Goal: Information Seeking & Learning: Learn about a topic

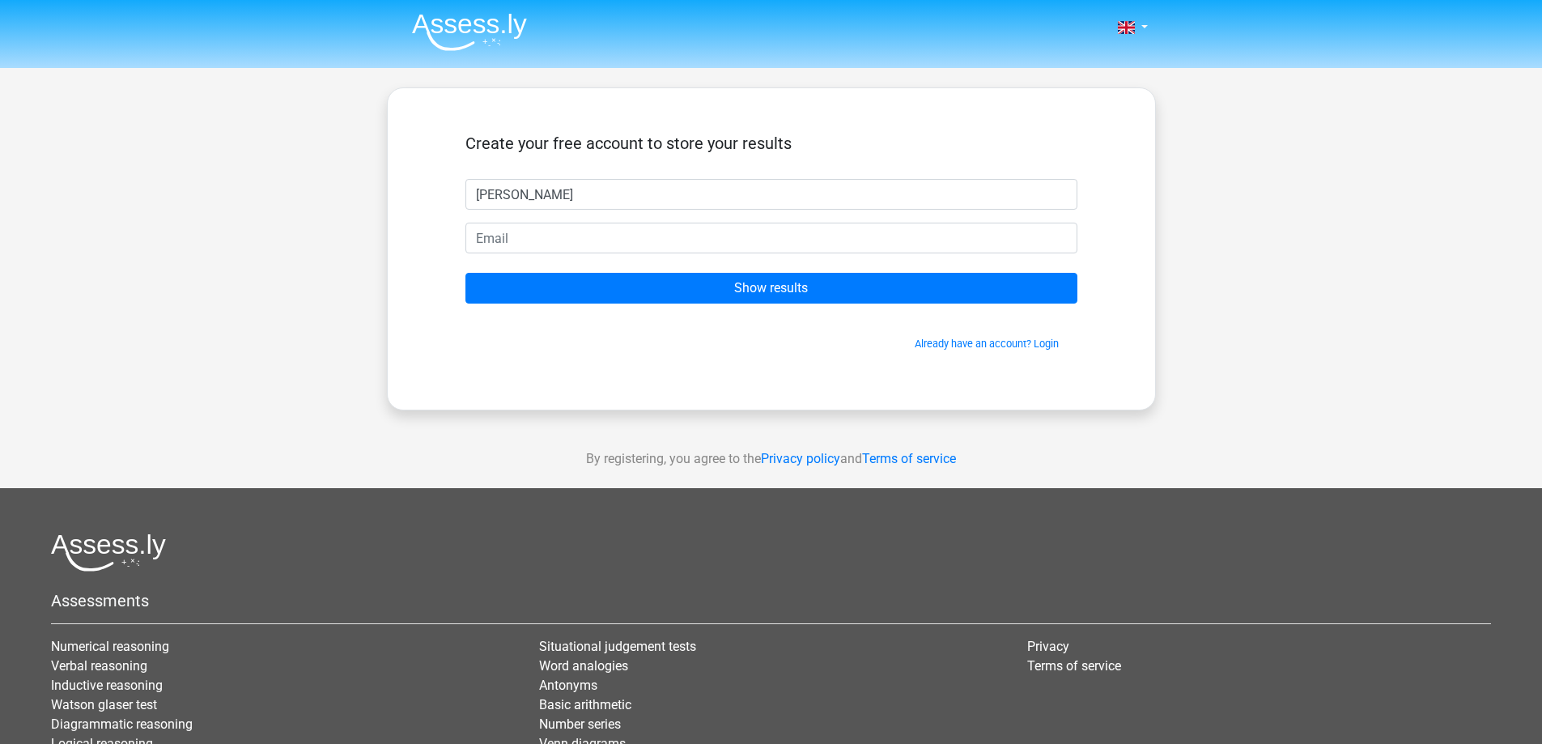
type input "[PERSON_NAME]"
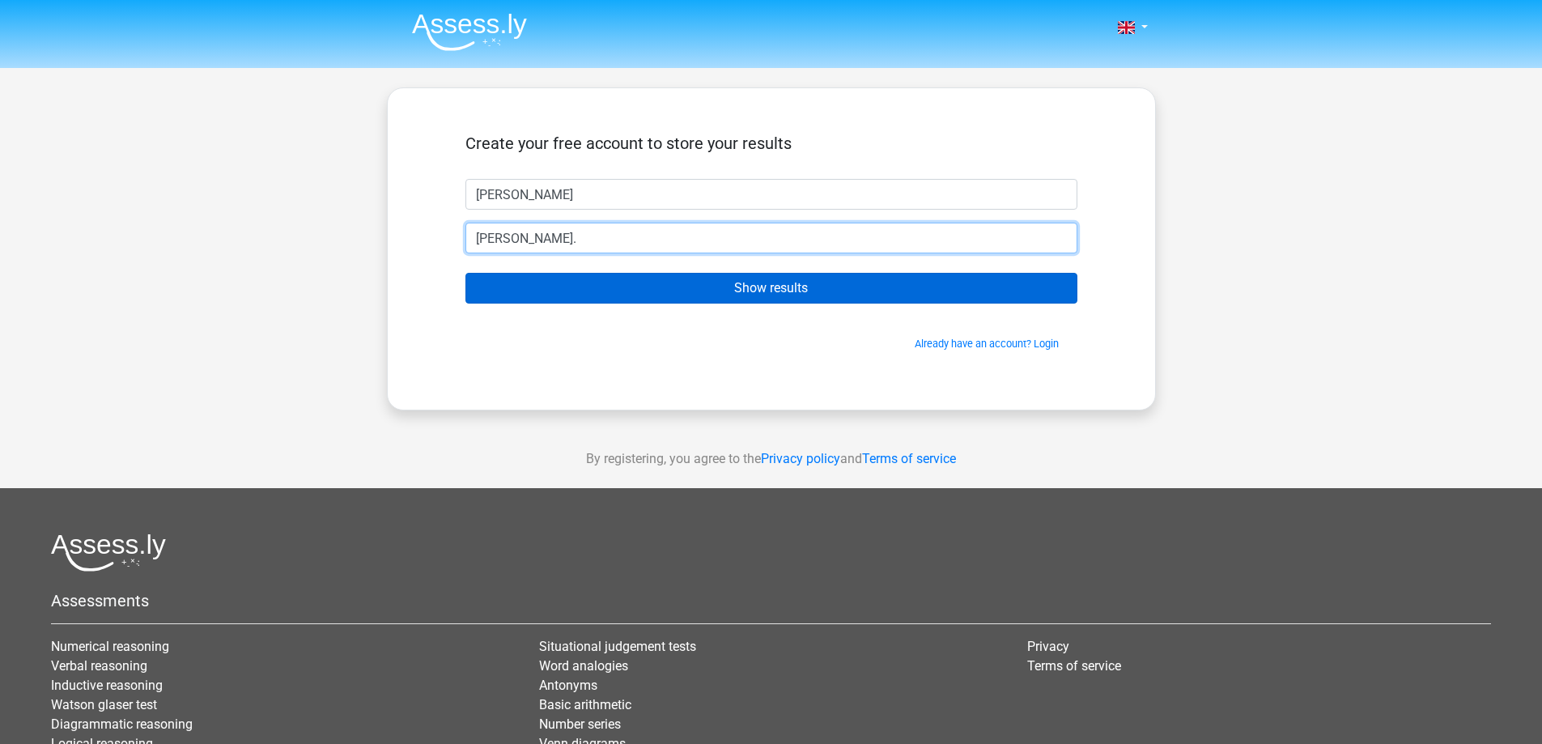
type input "[PERSON_NAME][EMAIL_ADDRESS][DOMAIN_NAME]"
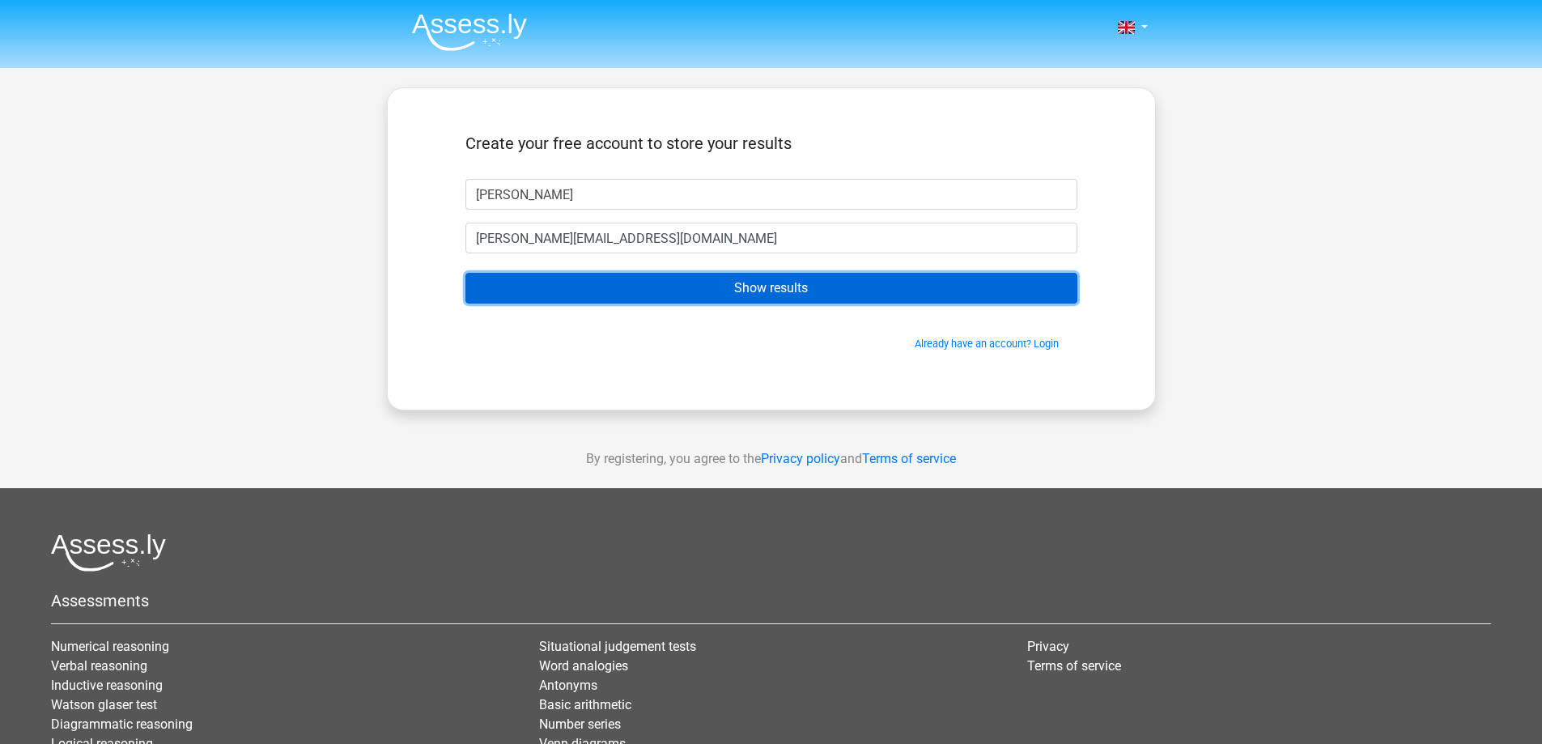
click at [553, 291] on input "Show results" at bounding box center [771, 288] width 612 height 31
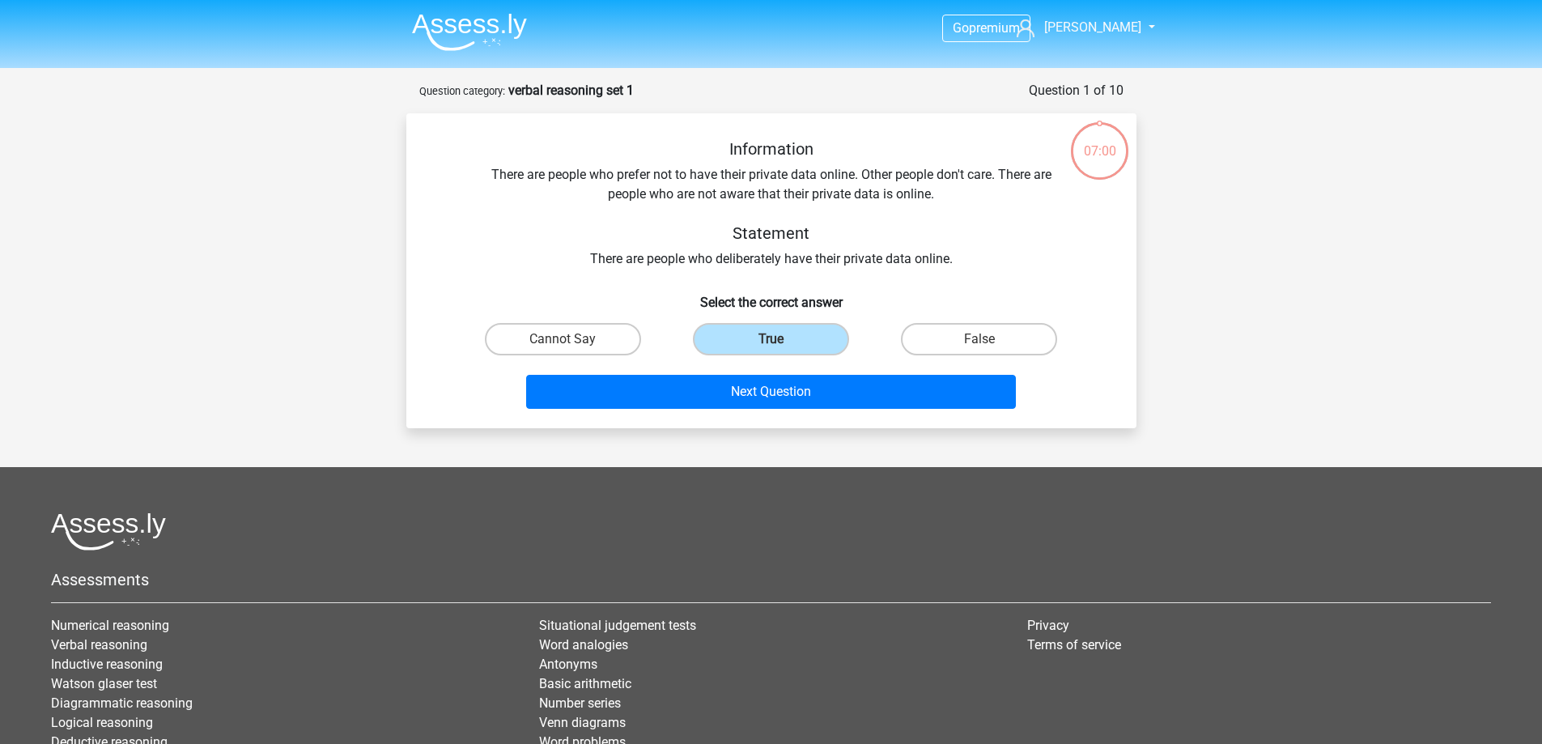
scroll to position [81, 0]
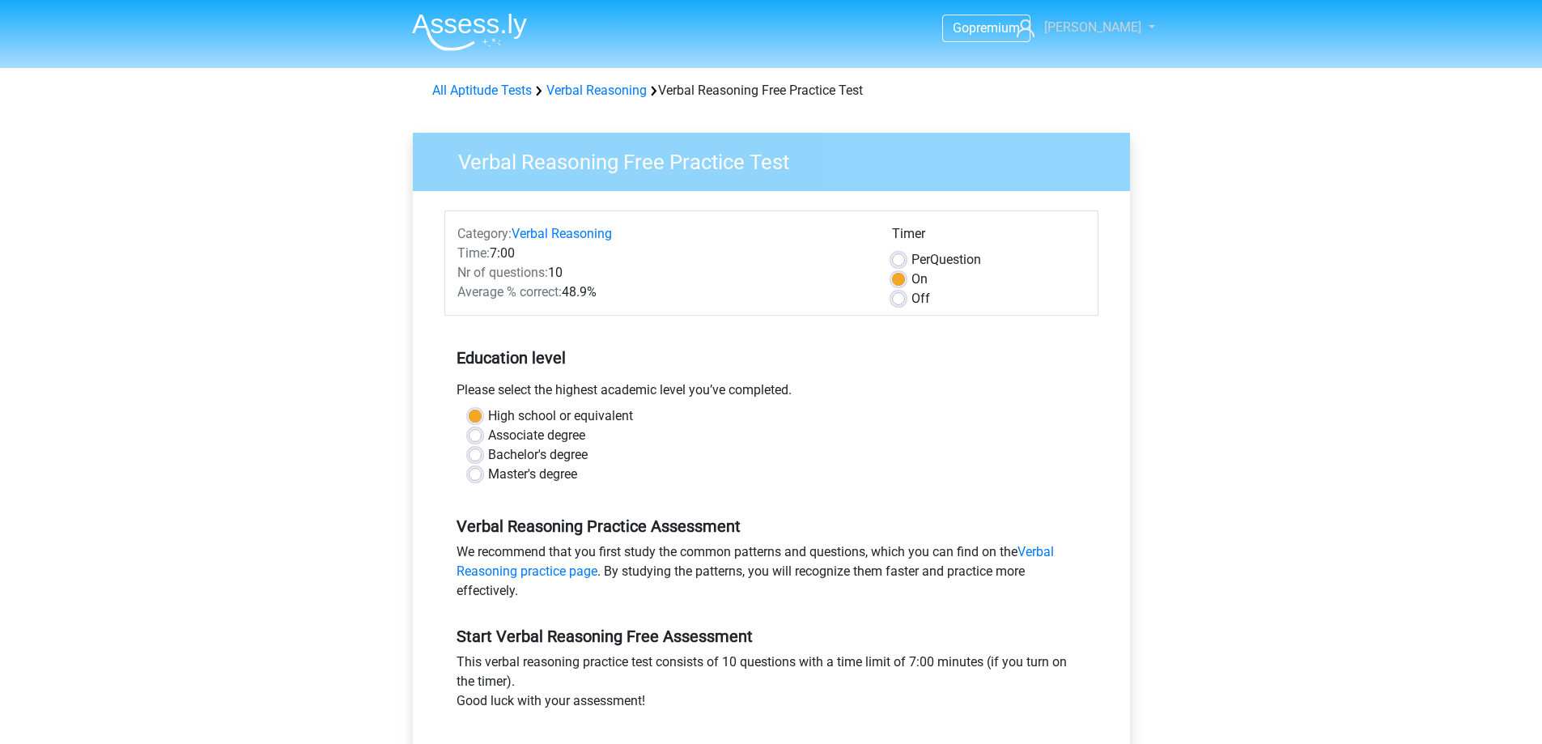
click at [1110, 23] on span "[PERSON_NAME]" at bounding box center [1092, 26] width 97 height 15
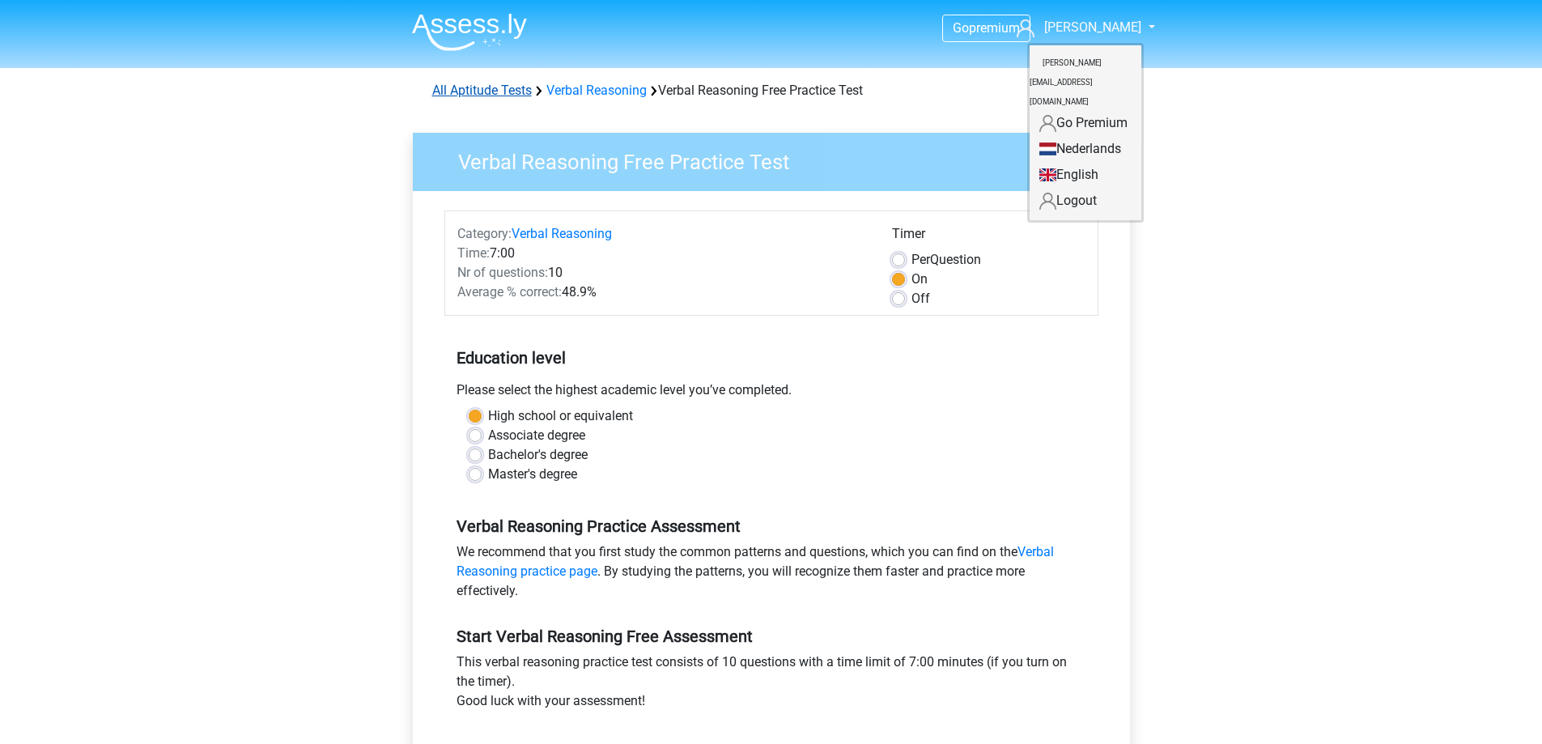
click at [468, 89] on link "All Aptitude Tests" at bounding box center [482, 90] width 100 height 15
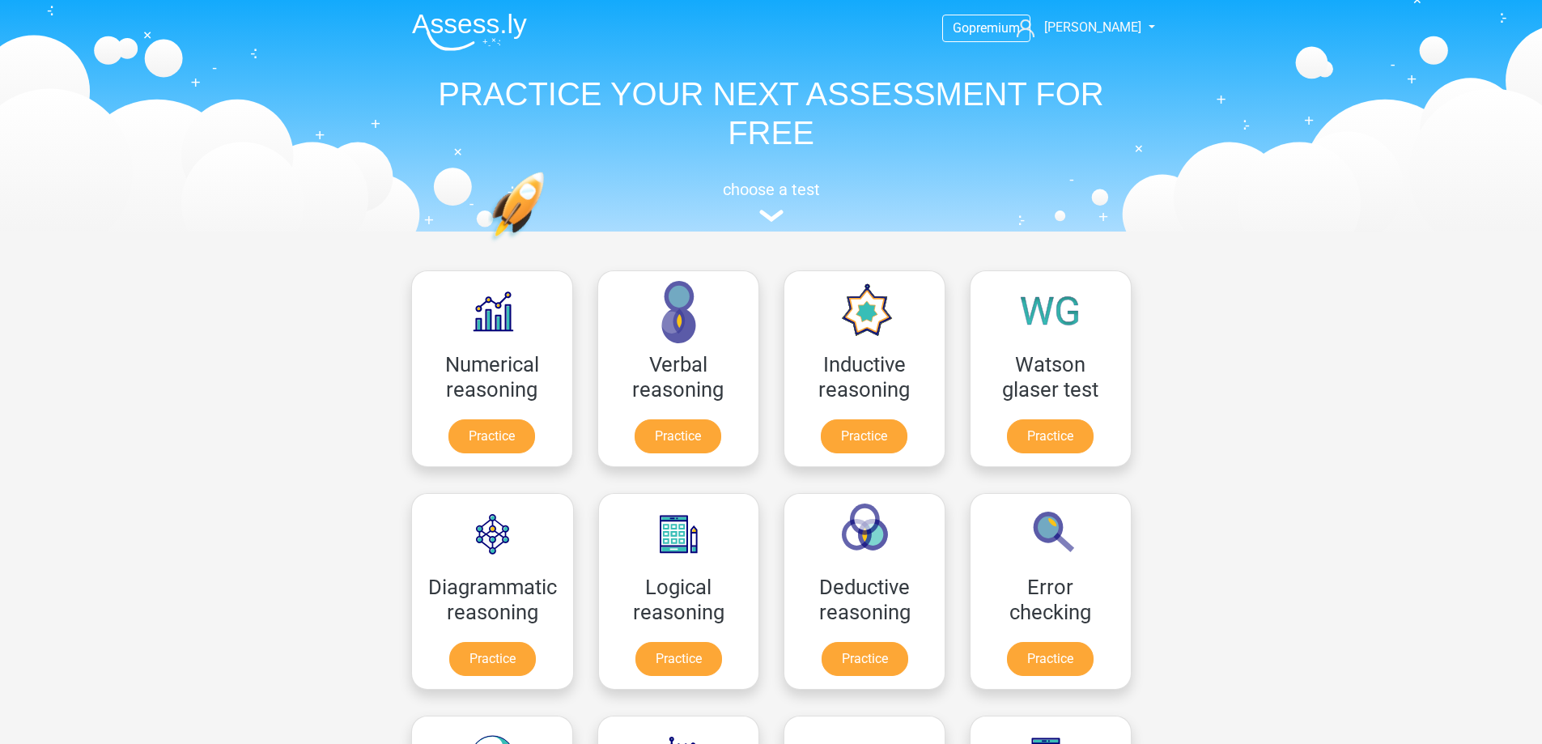
scroll to position [257, 0]
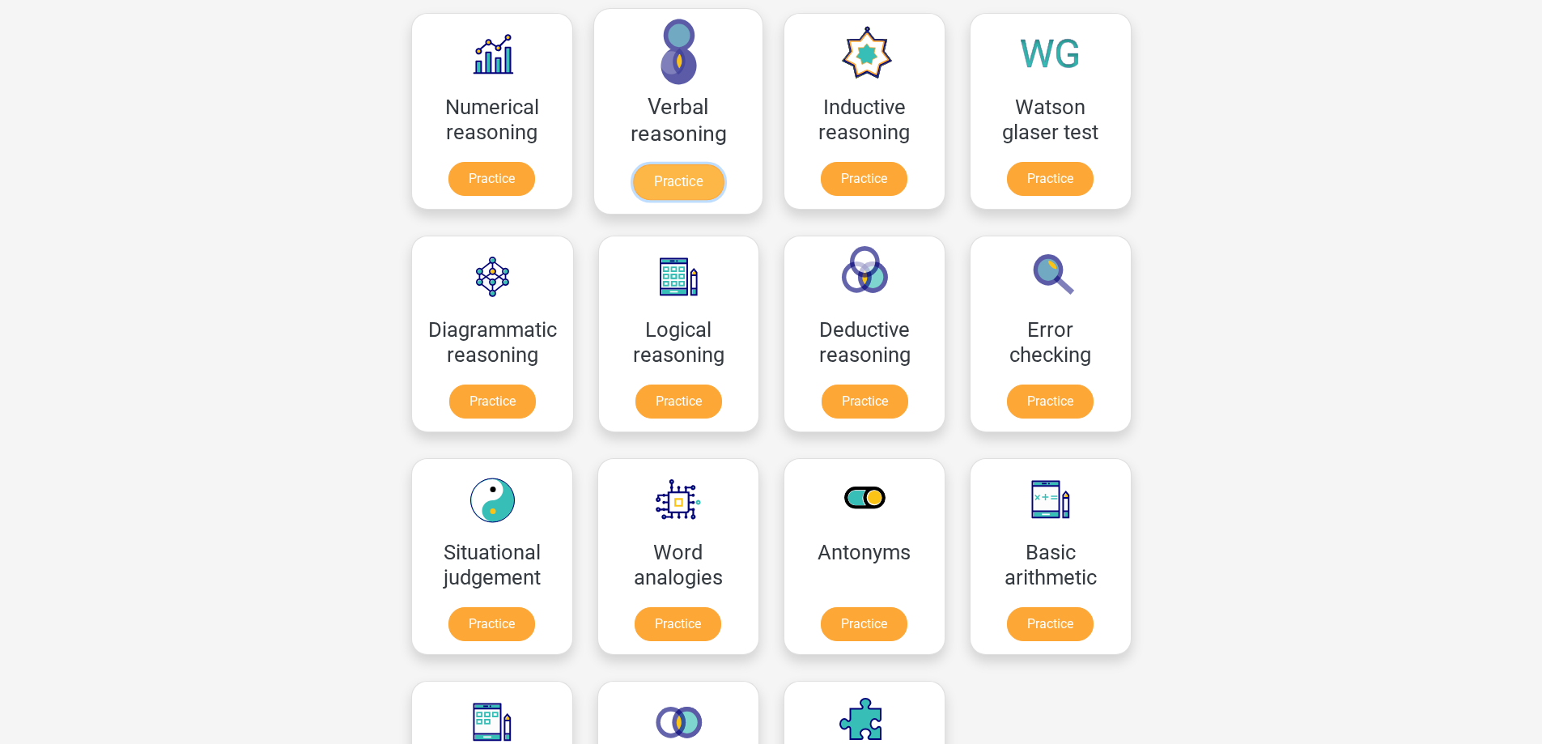
click at [691, 181] on link "Practice" at bounding box center [677, 182] width 91 height 36
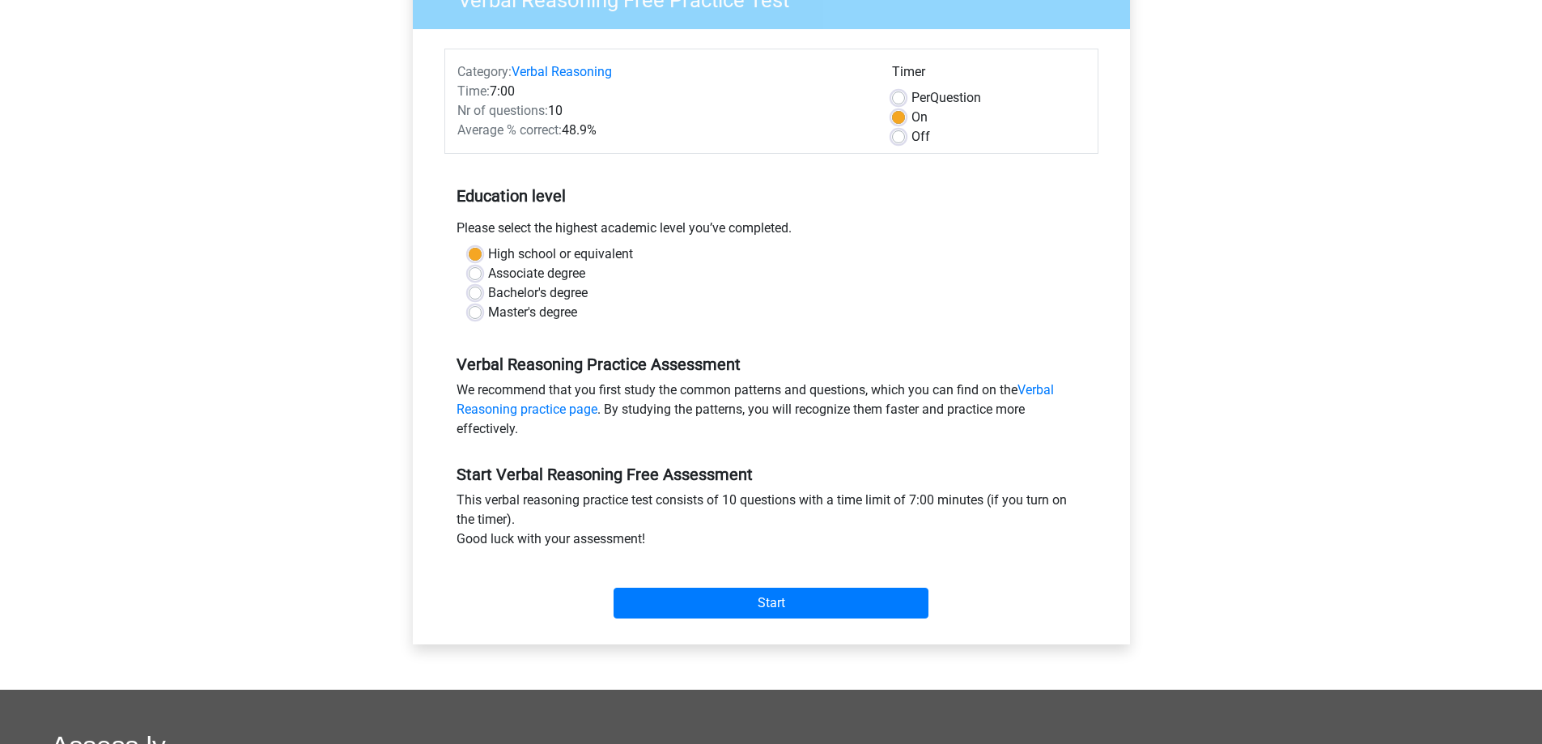
scroll to position [243, 0]
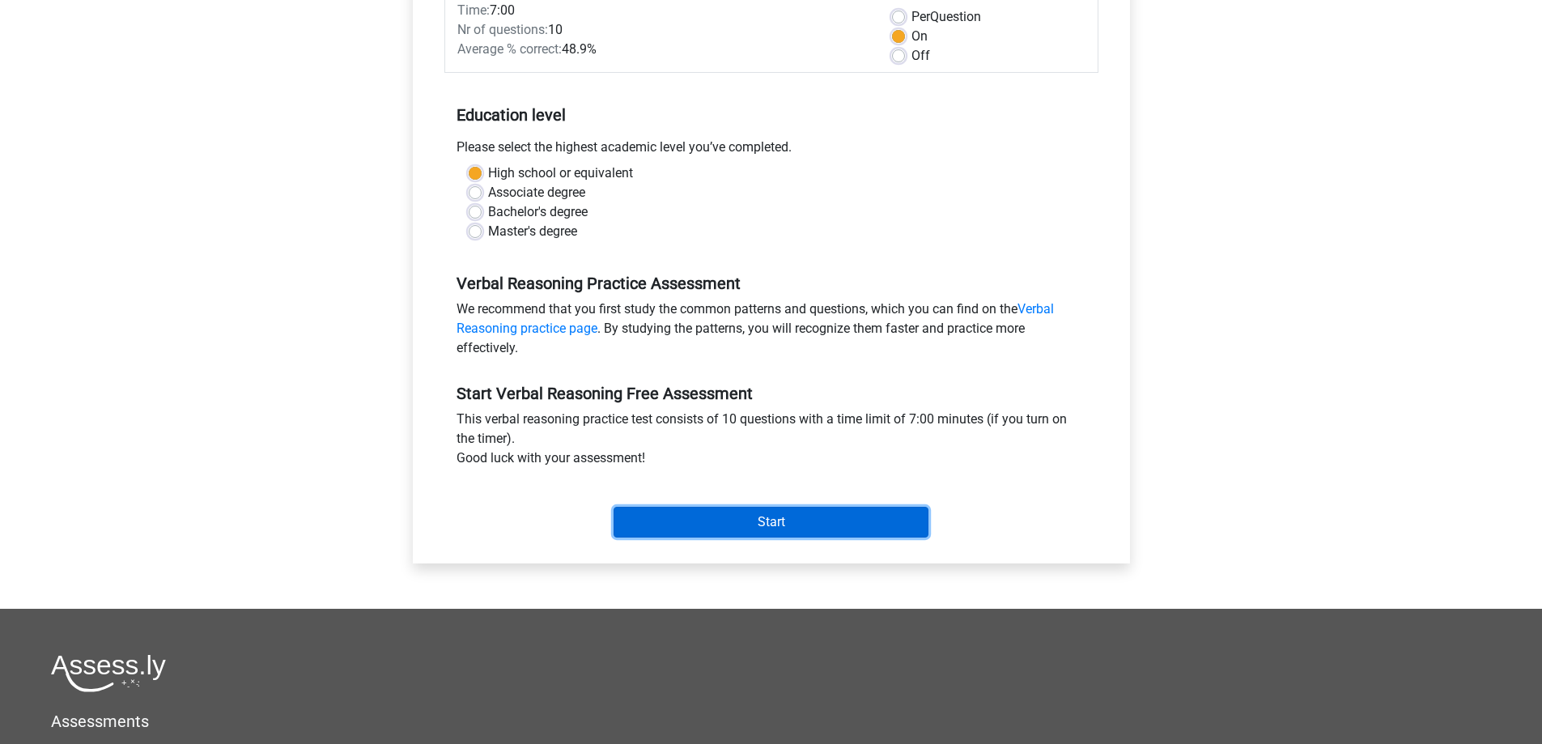
click at [732, 525] on input "Start" at bounding box center [770, 522] width 315 height 31
